Goal: Task Accomplishment & Management: Manage account settings

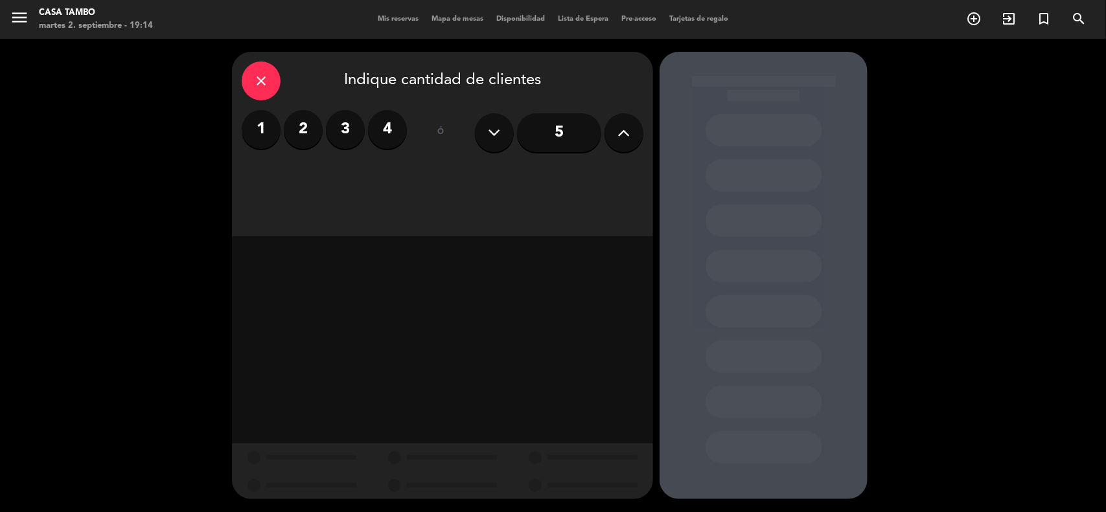
click at [393, 19] on span "Mis reservas" at bounding box center [398, 19] width 54 height 7
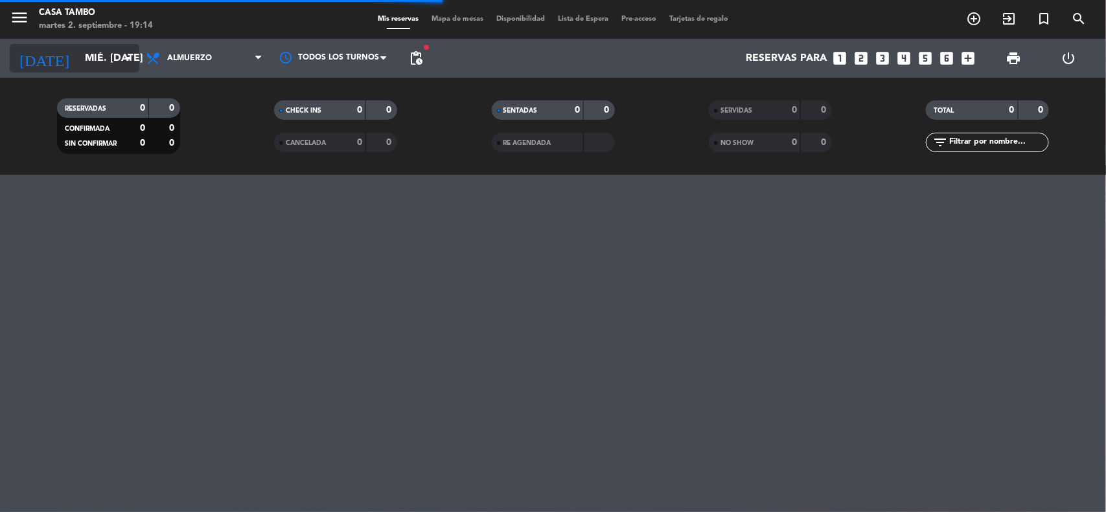
click at [121, 55] on icon "arrow_drop_down" at bounding box center [129, 59] width 16 height 16
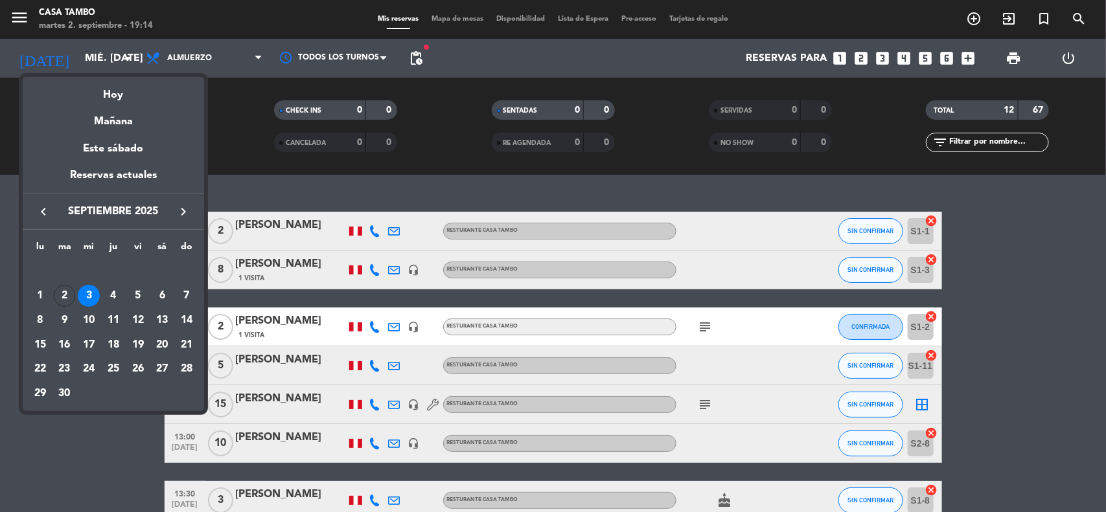
click at [429, 161] on div at bounding box center [553, 256] width 1106 height 512
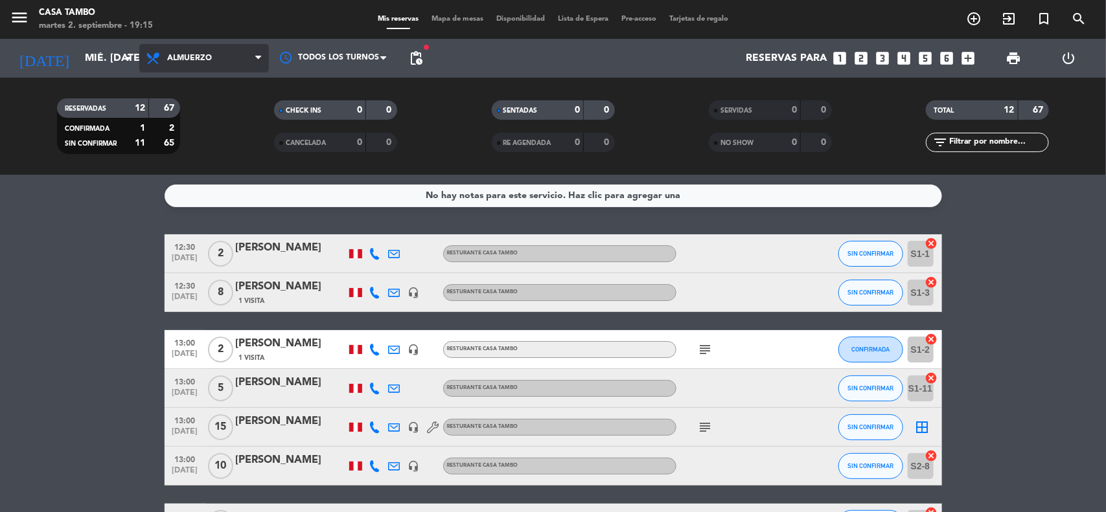
click at [236, 47] on span "Almuerzo" at bounding box center [204, 58] width 130 height 29
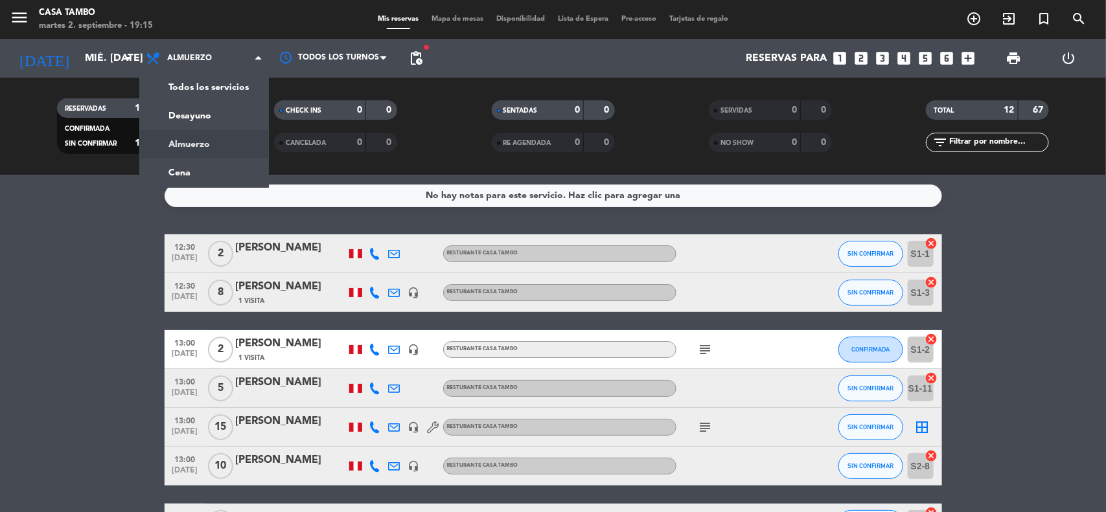
click at [878, 119] on filter-checkbox "SERVIDAS 0 0" at bounding box center [769, 109] width 217 height 19
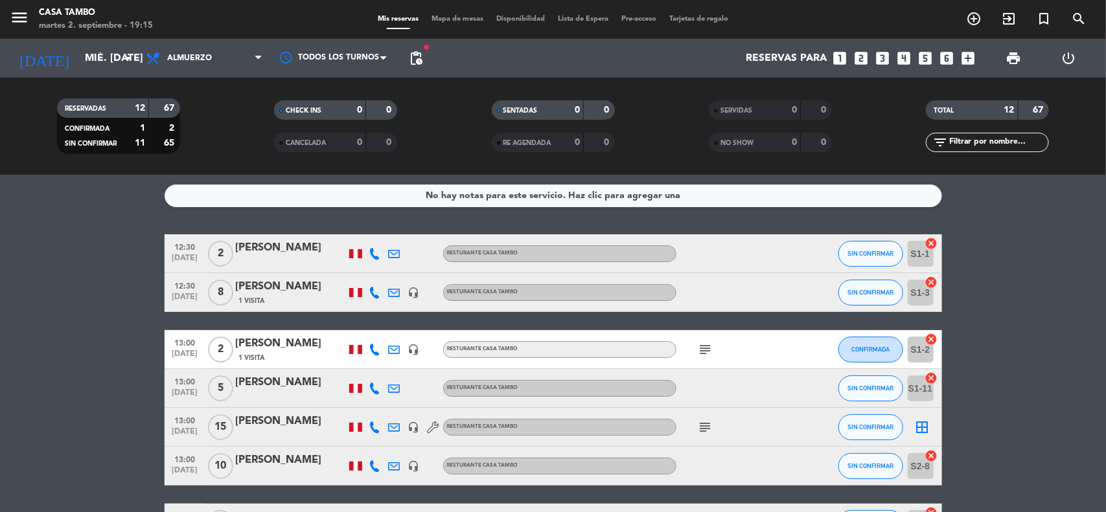
click at [413, 65] on span "pending_actions" at bounding box center [416, 59] width 16 height 16
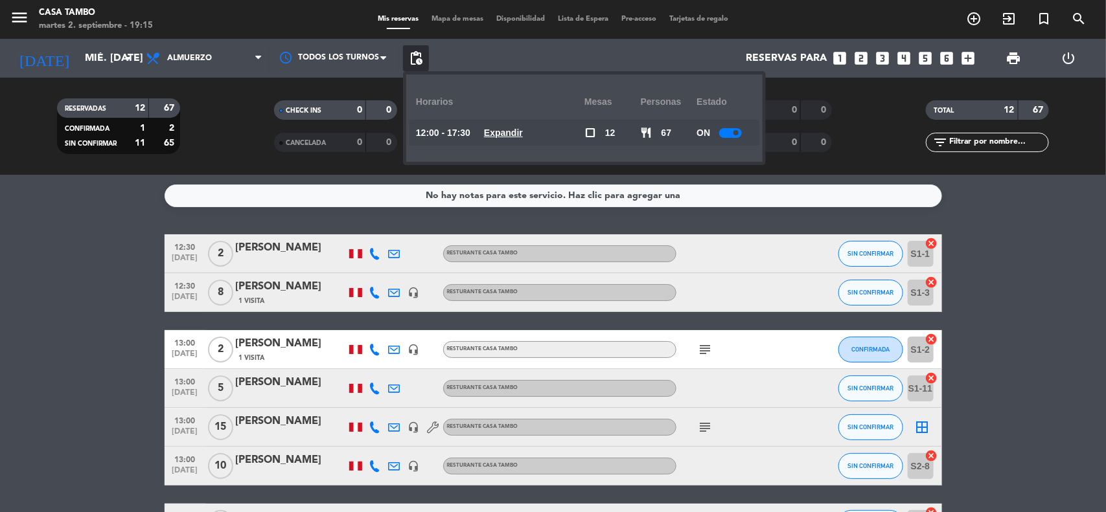
click at [523, 133] on u "Expandir" at bounding box center [503, 133] width 39 height 10
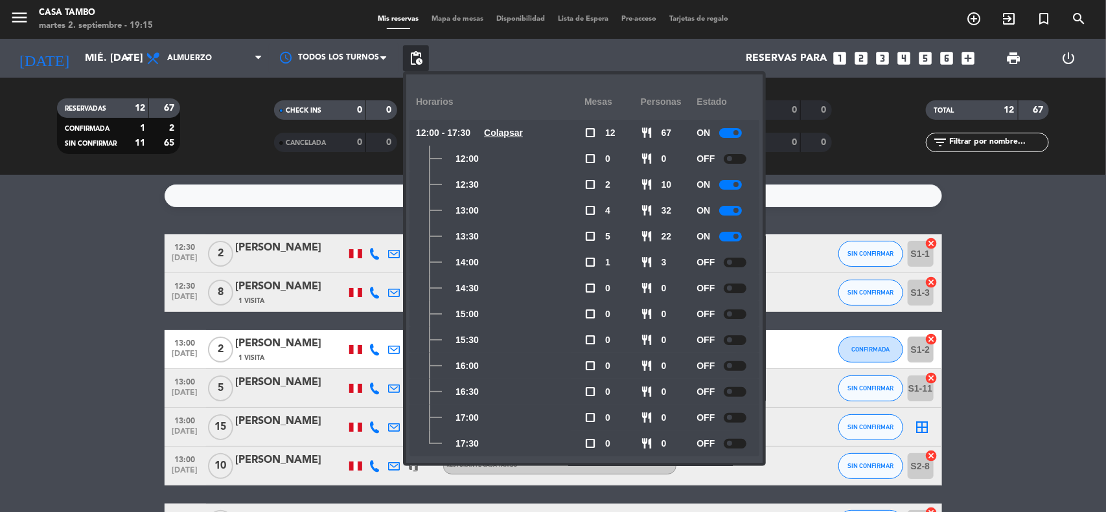
click at [730, 134] on div at bounding box center [730, 133] width 23 height 10
click at [245, 131] on div "CHECK INS 0 0" at bounding box center [335, 116] width 217 height 32
